Goal: Submit feedback/report problem

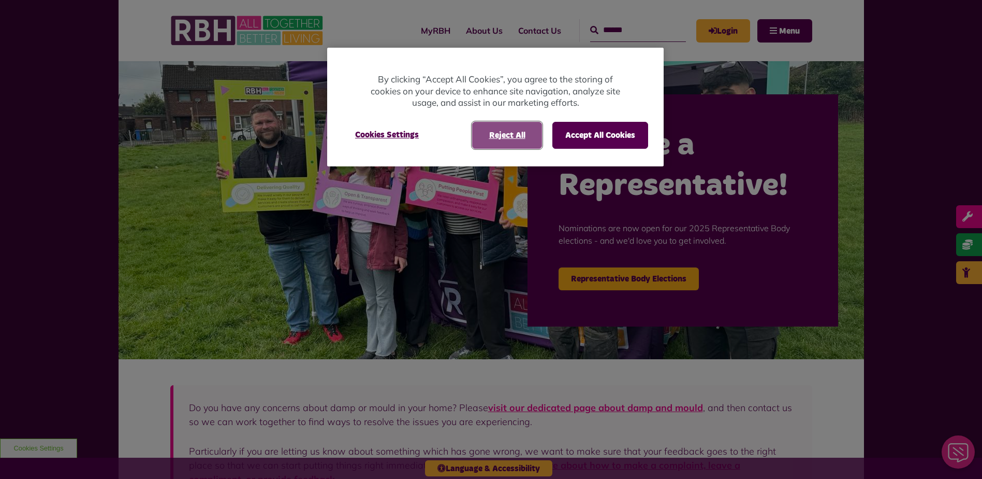
click at [512, 140] on button "Reject All" at bounding box center [507, 135] width 70 height 27
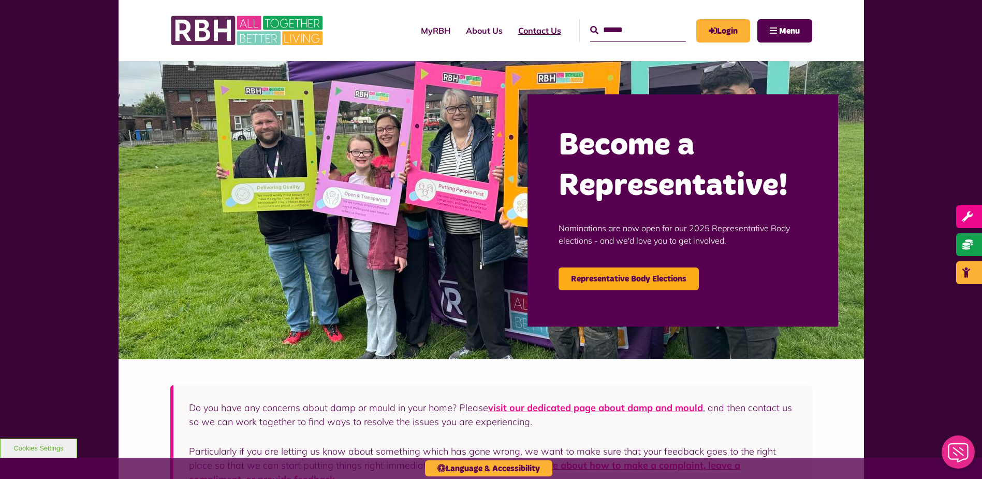
click at [533, 28] on link "Contact Us" at bounding box center [540, 31] width 59 height 28
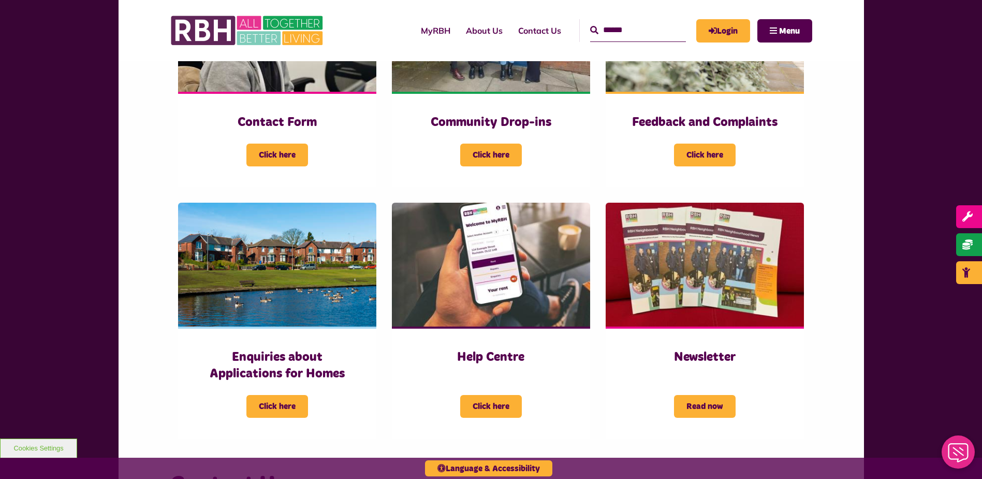
scroll to position [339, 0]
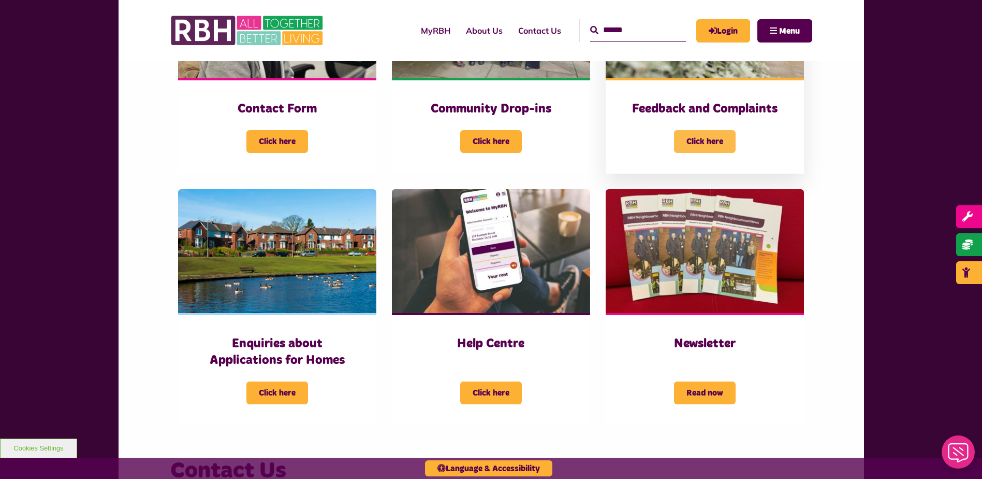
click at [698, 140] on span "Click here" at bounding box center [705, 141] width 62 height 23
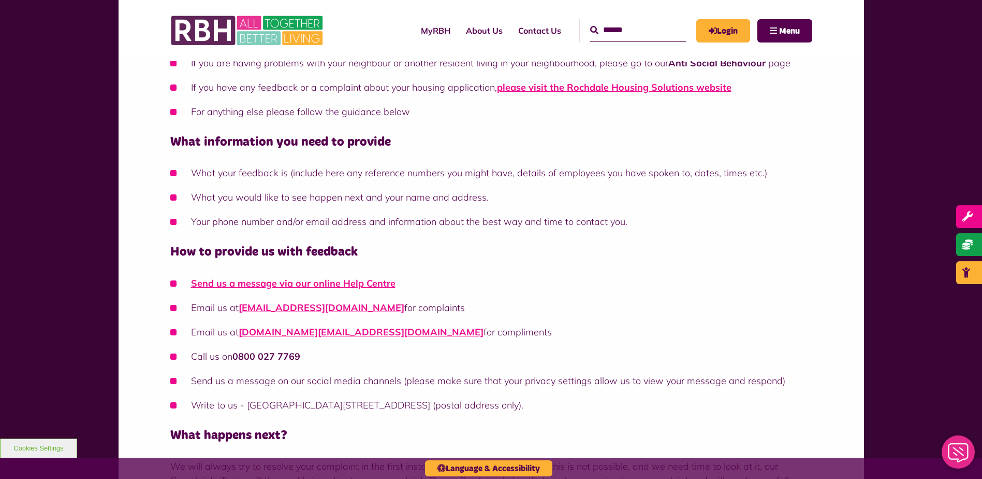
scroll to position [402, 0]
